Goal: Information Seeking & Learning: Learn about a topic

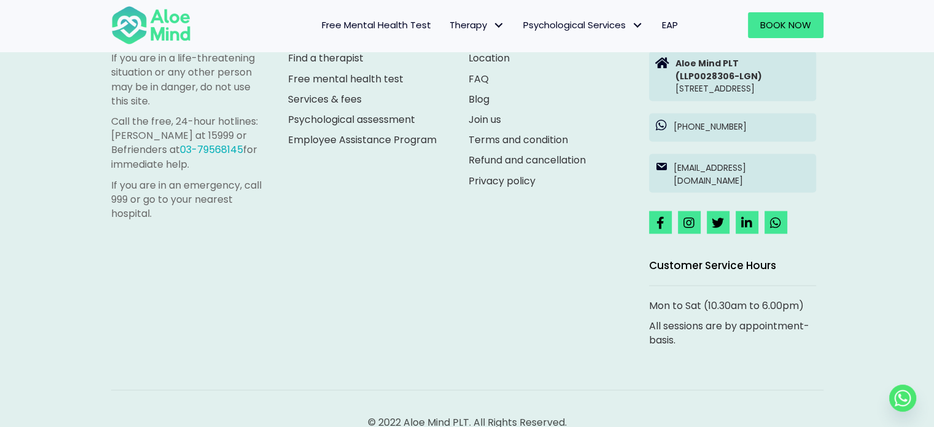
scroll to position [2137, 0]
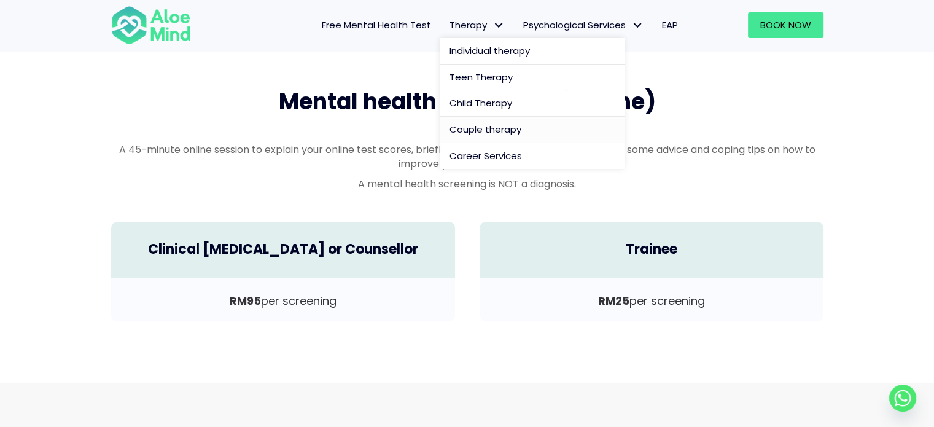
scroll to position [361, 0]
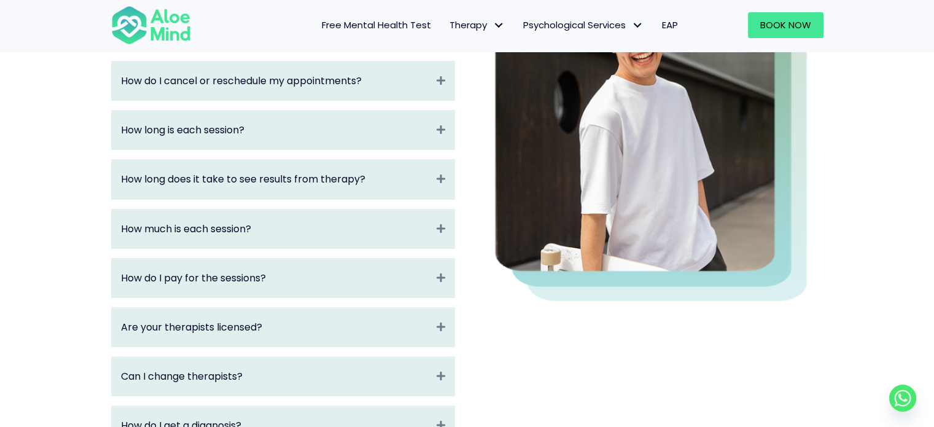
scroll to position [307, 0]
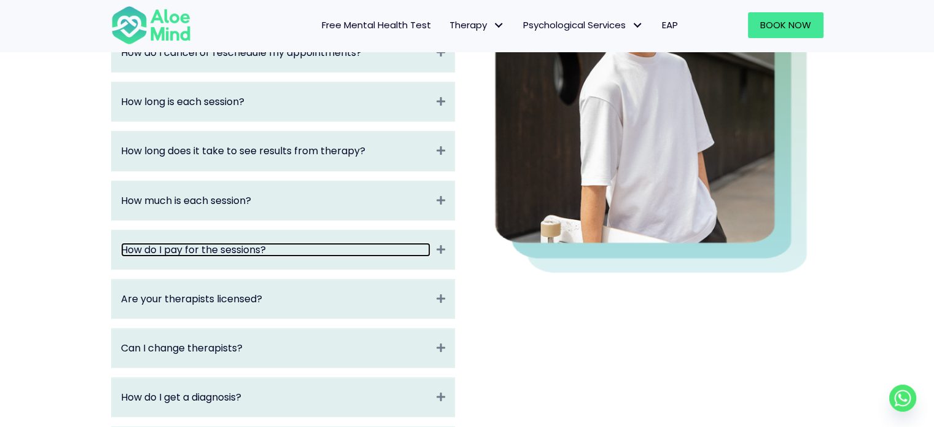
click at [405, 254] on link "How do I pay for the sessions?" at bounding box center [275, 250] width 309 height 14
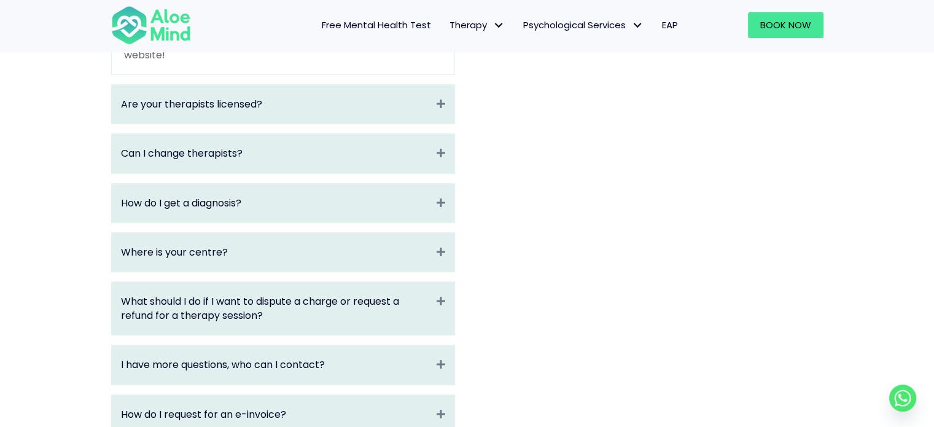
scroll to position [553, 0]
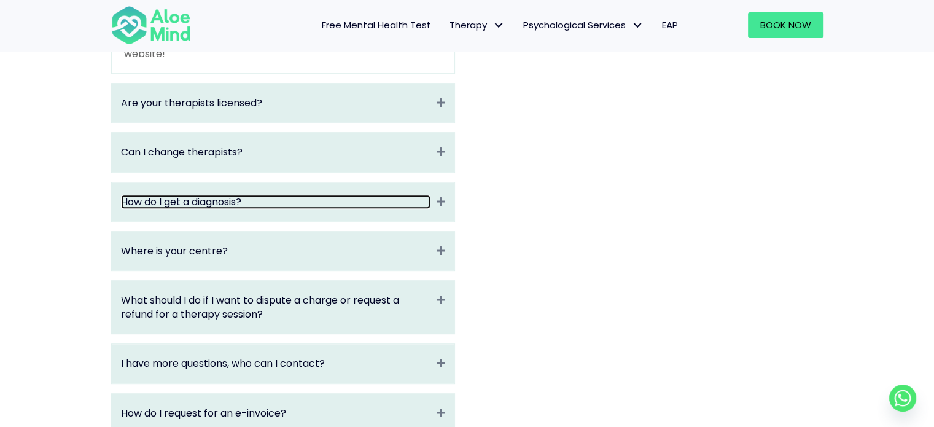
click at [403, 199] on link "How do I get a diagnosis?" at bounding box center [275, 202] width 309 height 14
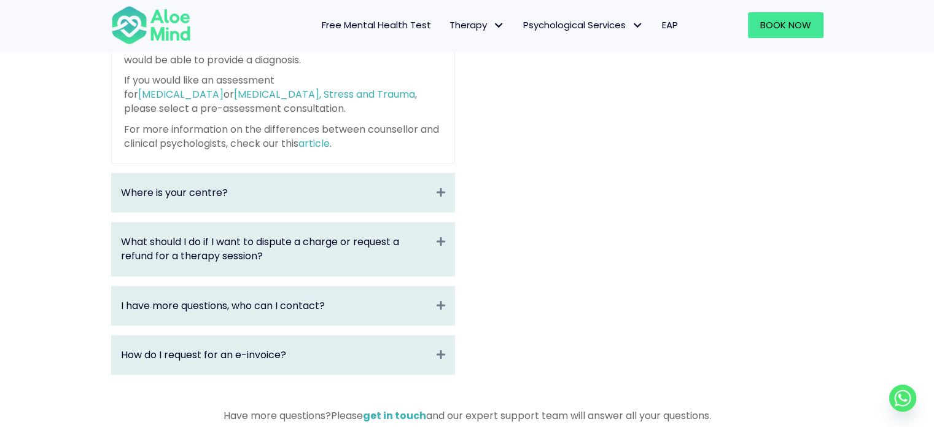
scroll to position [737, 0]
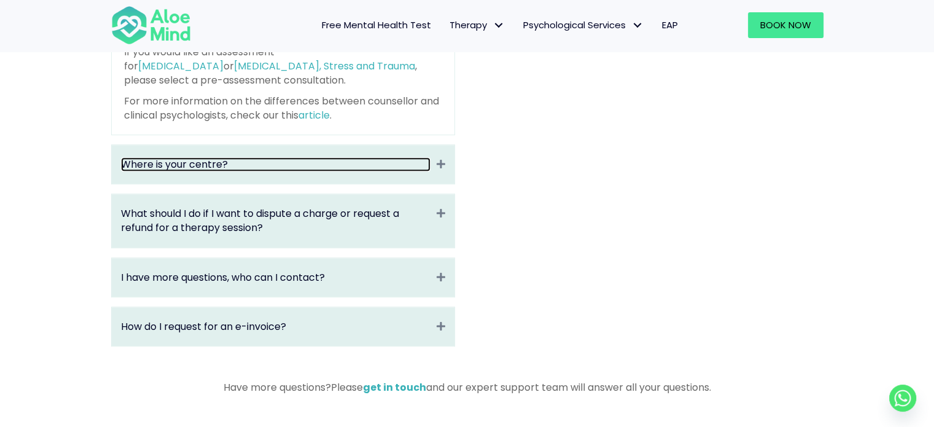
click at [358, 171] on link "Where is your centre?" at bounding box center [275, 164] width 309 height 14
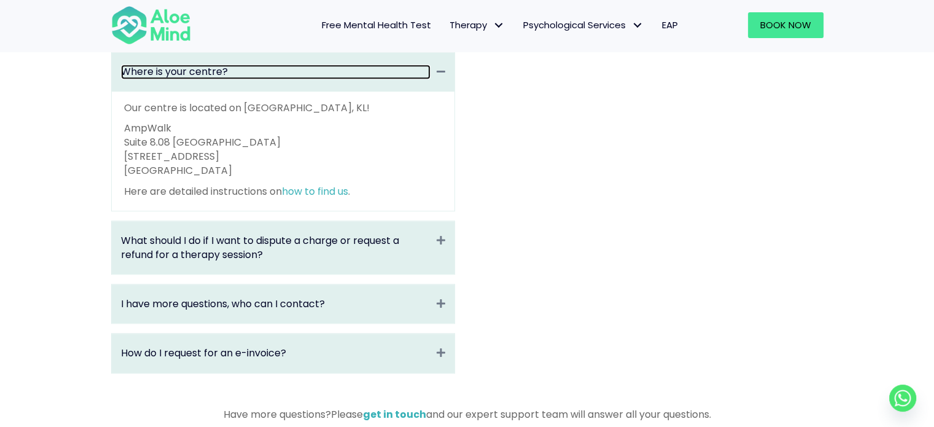
scroll to position [674, 0]
